Goal: Task Accomplishment & Management: Manage account settings

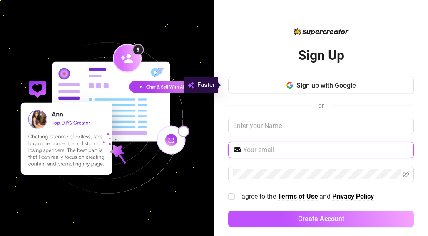
drag, startPoint x: 375, startPoint y: 153, endPoint x: 423, endPoint y: 223, distance: 84.5
click at [423, 223] on div "Sign Up Sign up with Google or I agree to the Terms of Use and Privacy Policy C…" at bounding box center [214, 118] width 428 height 236
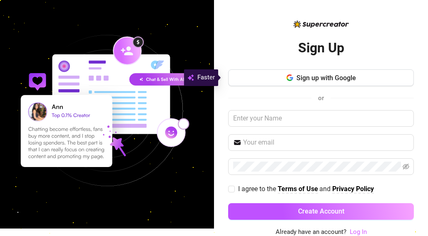
click at [354, 228] on link "Log In" at bounding box center [357, 231] width 17 height 7
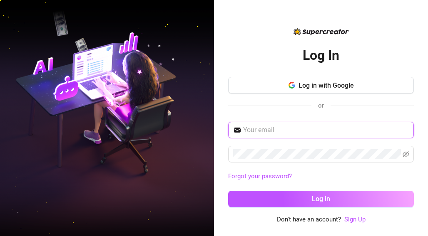
click at [284, 132] on input "text" at bounding box center [326, 130] width 166 height 10
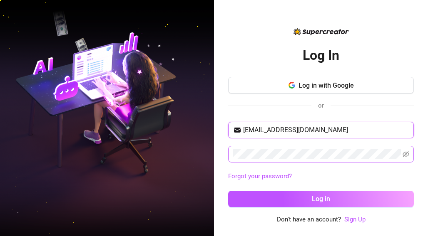
type input "preciouschiamara342@gmail.com"
click at [405, 152] on icon "eye-invisible" at bounding box center [405, 154] width 7 height 6
click at [405, 152] on icon "eye" at bounding box center [405, 154] width 7 height 5
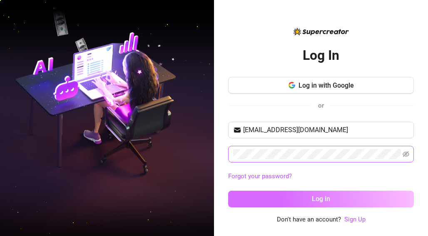
click at [334, 193] on button "Log in" at bounding box center [320, 199] width 185 height 17
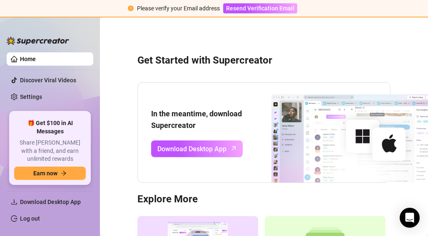
scroll to position [119, 0]
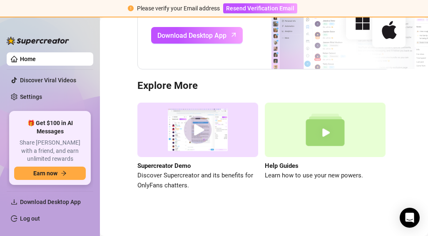
click at [410, 79] on div "Get Started with Supercreator In the meantime, download Supercreator Download D…" at bounding box center [263, 61] width 311 height 302
